Goal: Find specific page/section

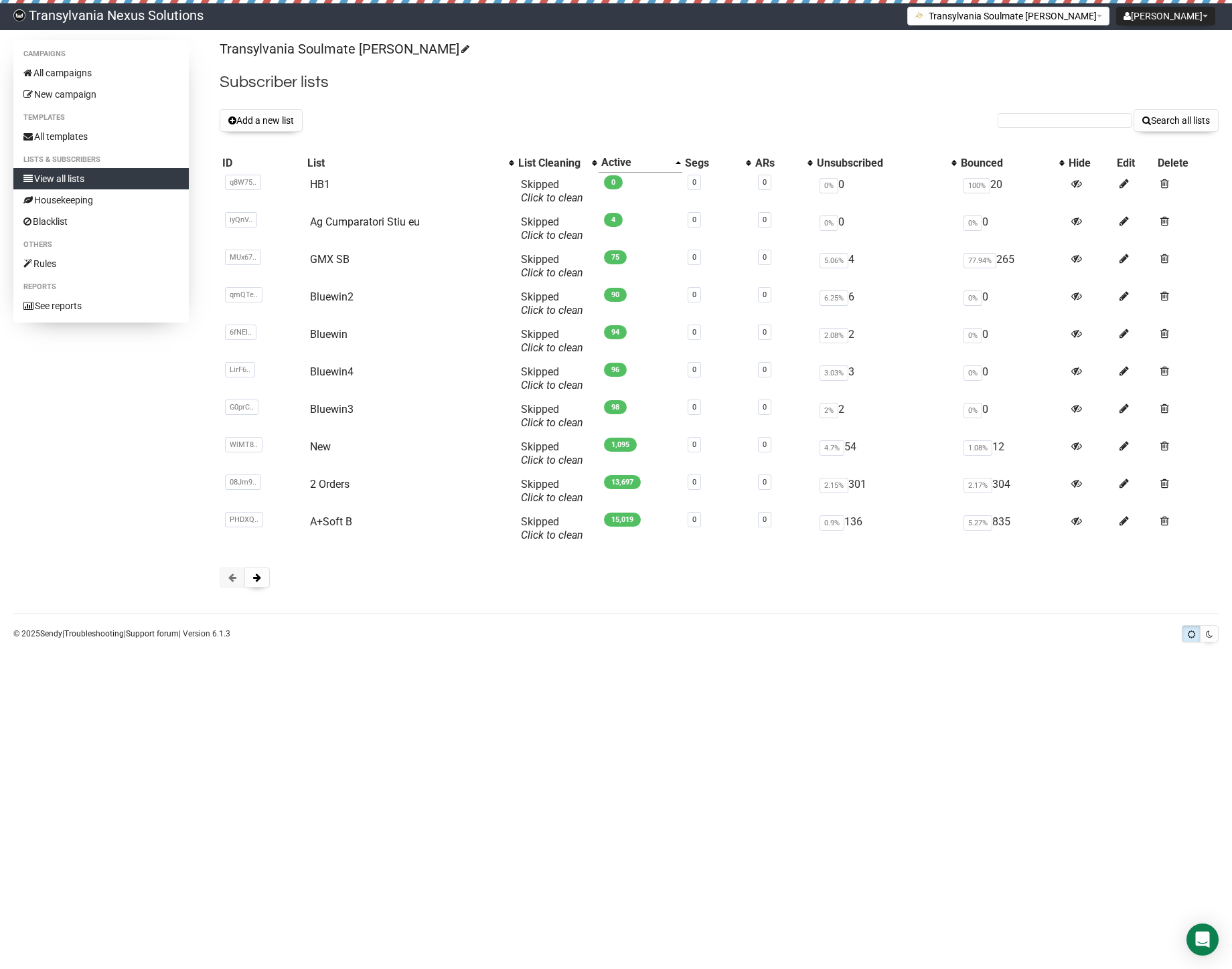
click at [1070, 111] on form "Search all lists" at bounding box center [1108, 120] width 221 height 23
click at [1038, 121] on input "text" at bounding box center [1064, 120] width 134 height 15
paste input "[PERSON_NAME][EMAIL_ADDRESS][DOMAIN_NAME]"
type input "[PERSON_NAME][EMAIL_ADDRESS][DOMAIN_NAME]"
click at [1160, 125] on button "Search all lists" at bounding box center [1176, 120] width 85 height 23
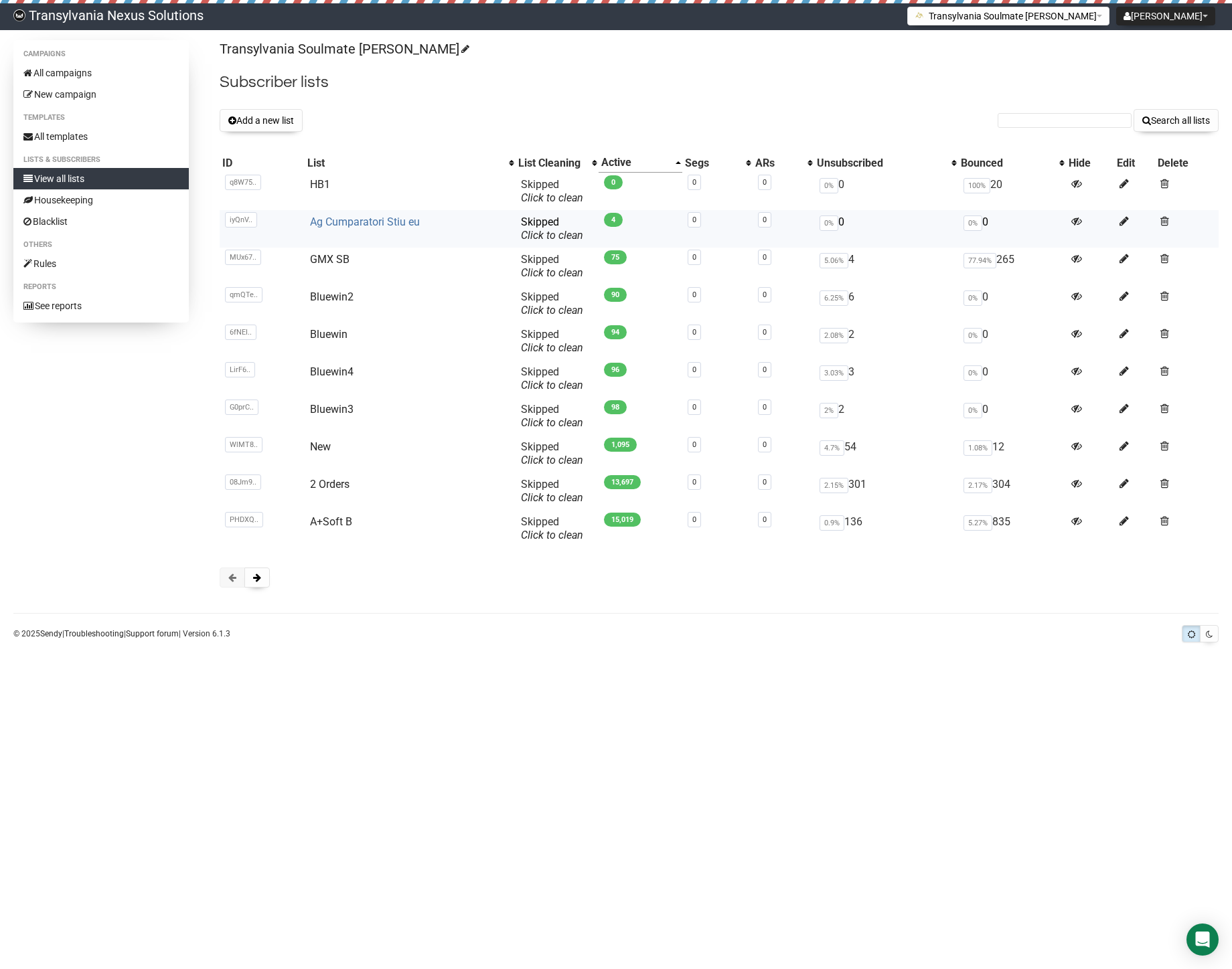
click at [362, 225] on link "Ag Cumparatori Stiu eu" at bounding box center [364, 222] width 110 height 13
